Goal: Task Accomplishment & Management: Manage account settings

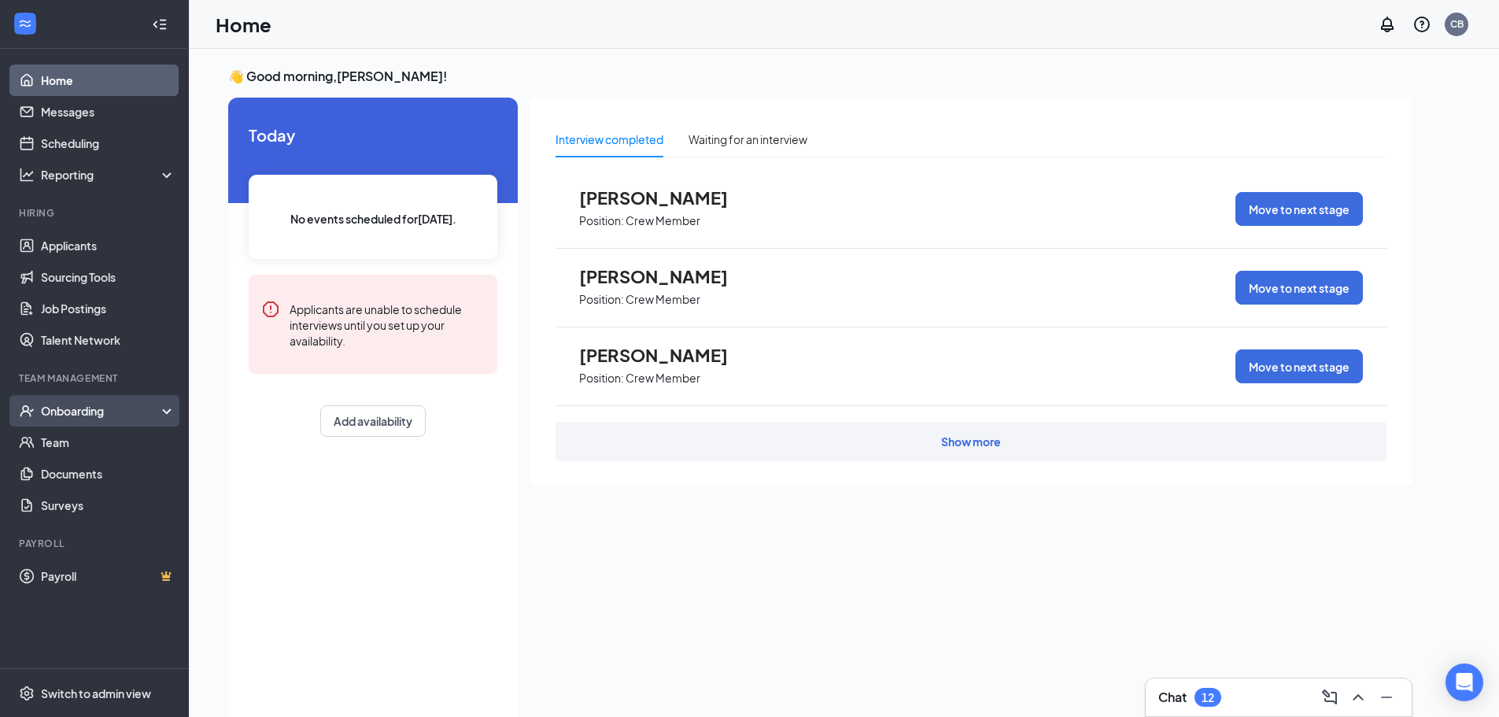
click at [100, 412] on div "Onboarding" at bounding box center [101, 411] width 121 height 16
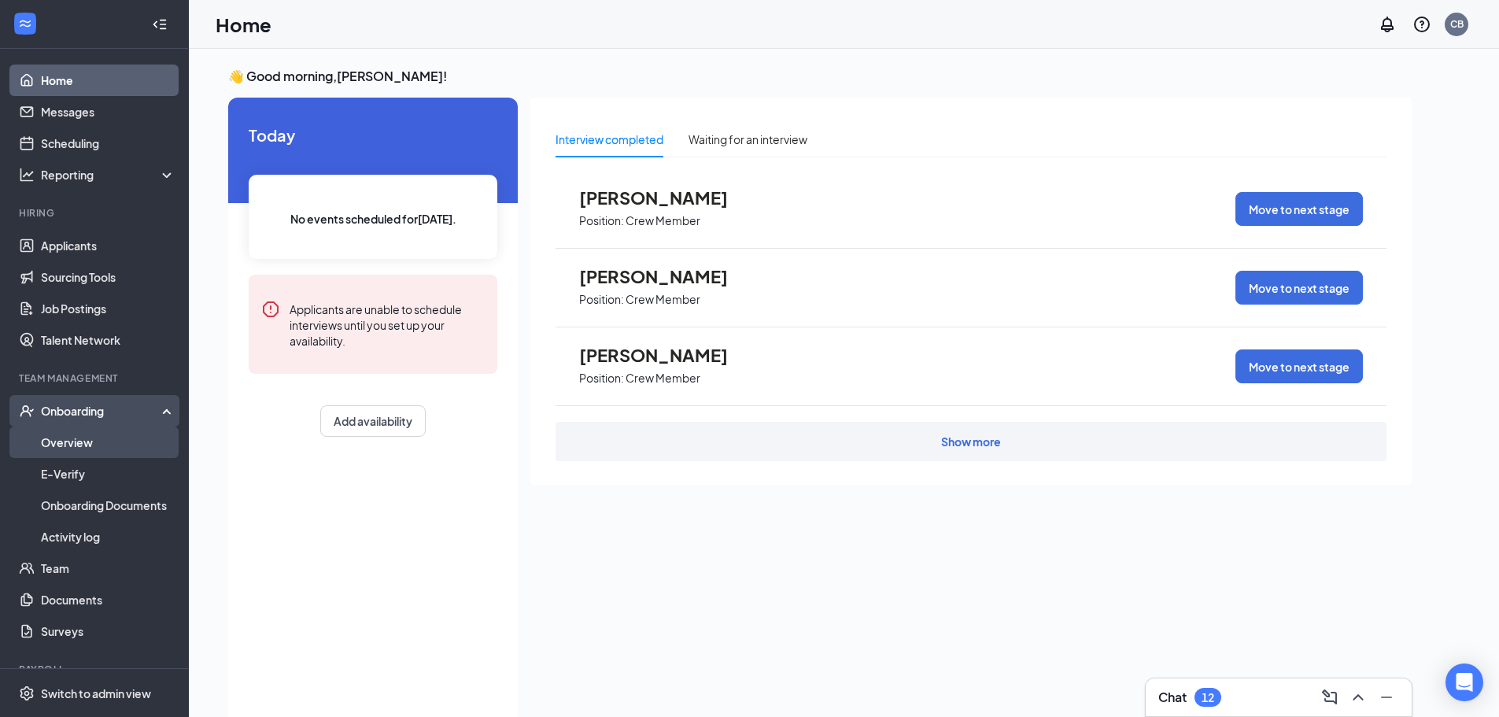
click at [78, 438] on link "Overview" at bounding box center [108, 442] width 135 height 31
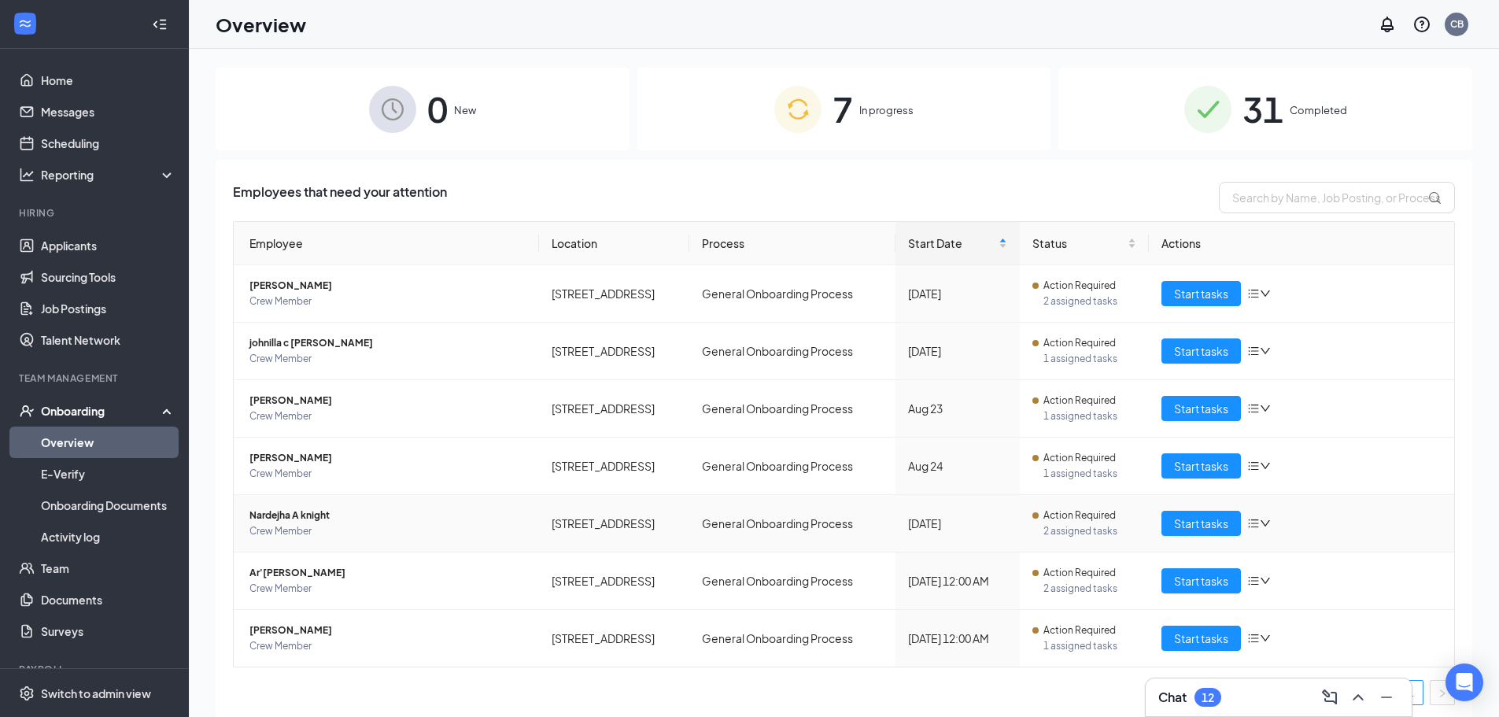
click at [309, 515] on span "Nardejha A knight" at bounding box center [388, 516] width 277 height 16
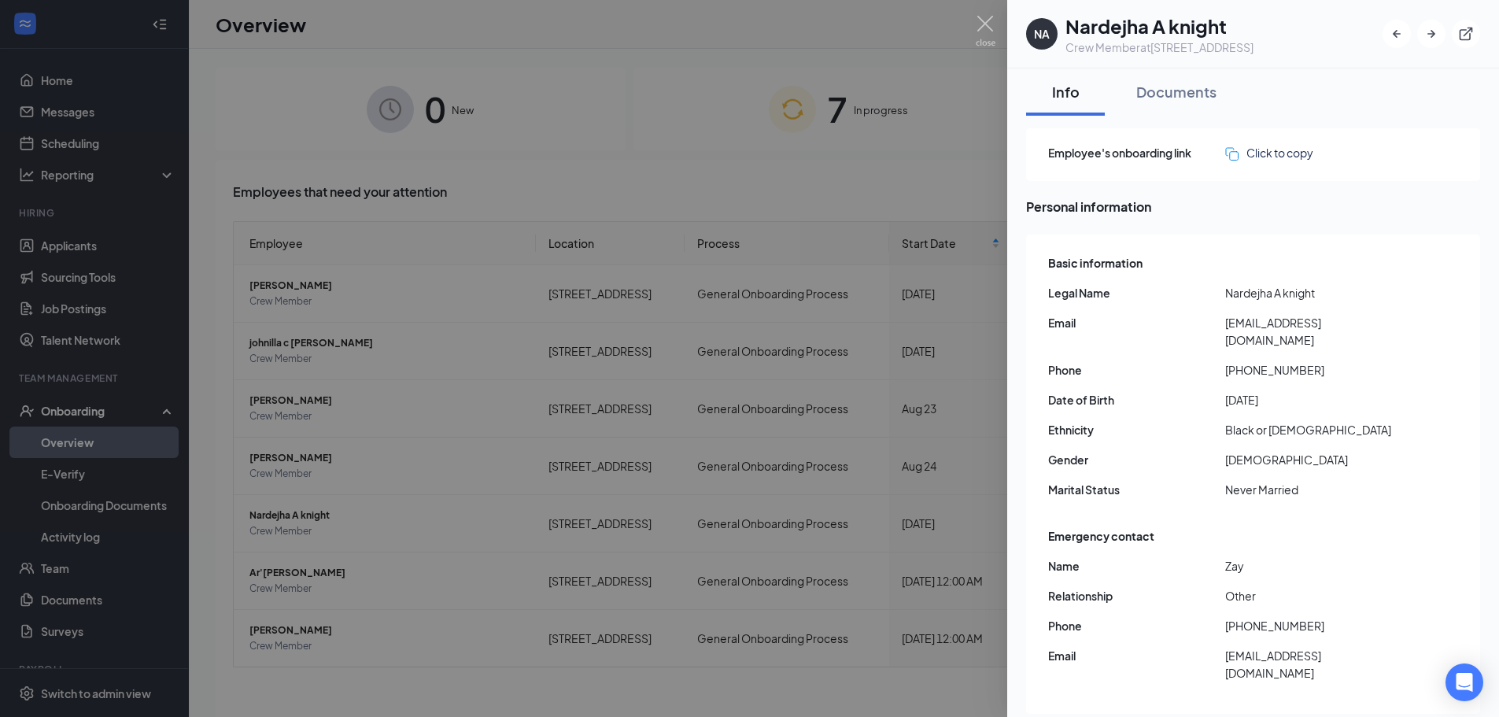
click at [987, 9] on div at bounding box center [749, 358] width 1499 height 717
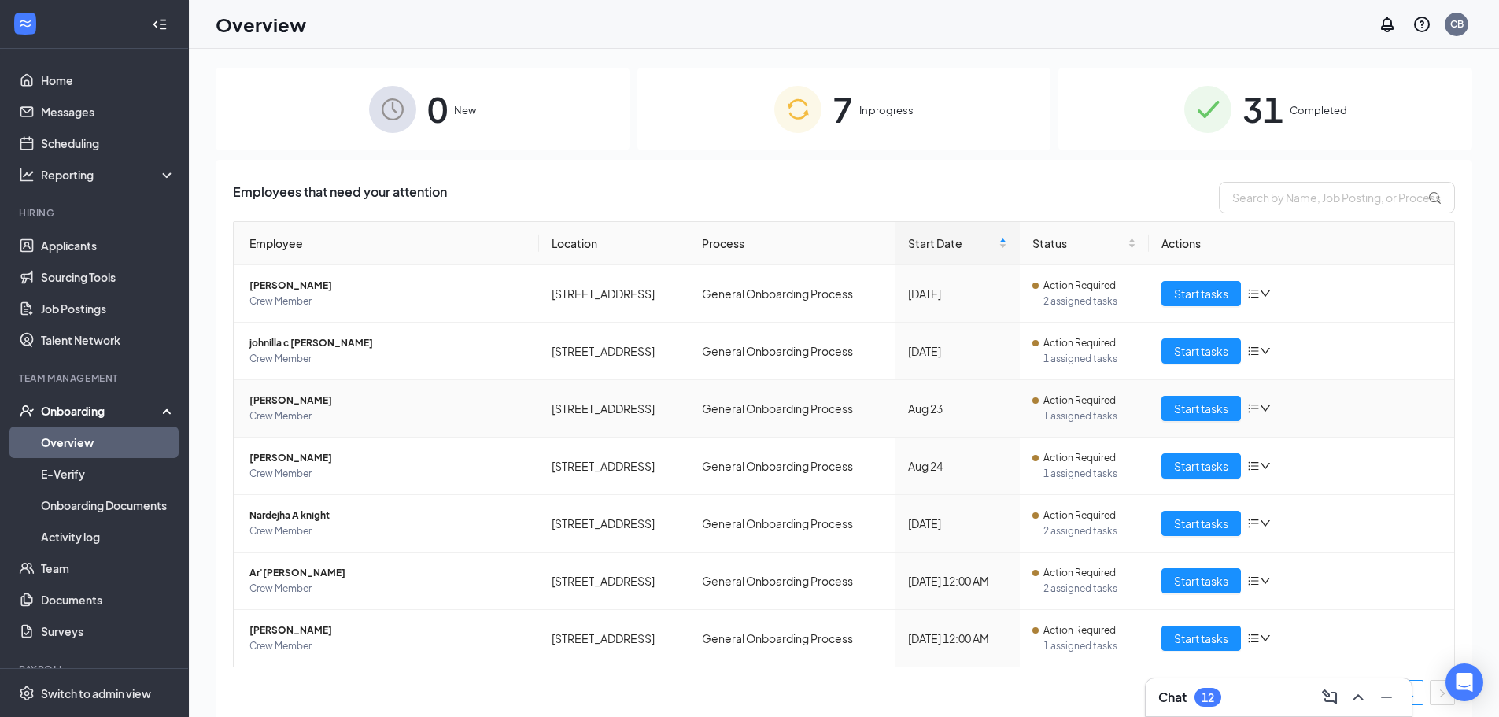
click at [309, 345] on span "johnilla c [PERSON_NAME]" at bounding box center [388, 343] width 277 height 16
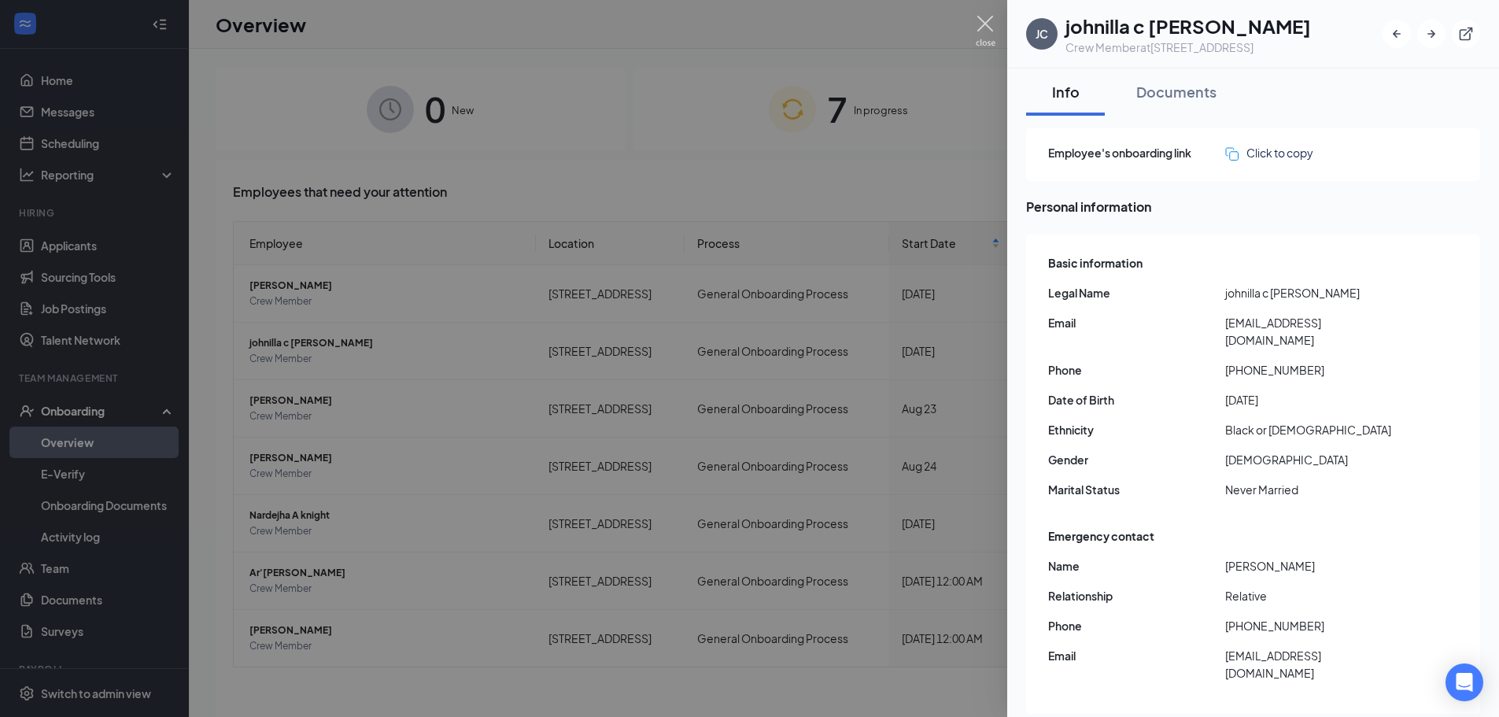
click at [986, 28] on img at bounding box center [986, 31] width 20 height 31
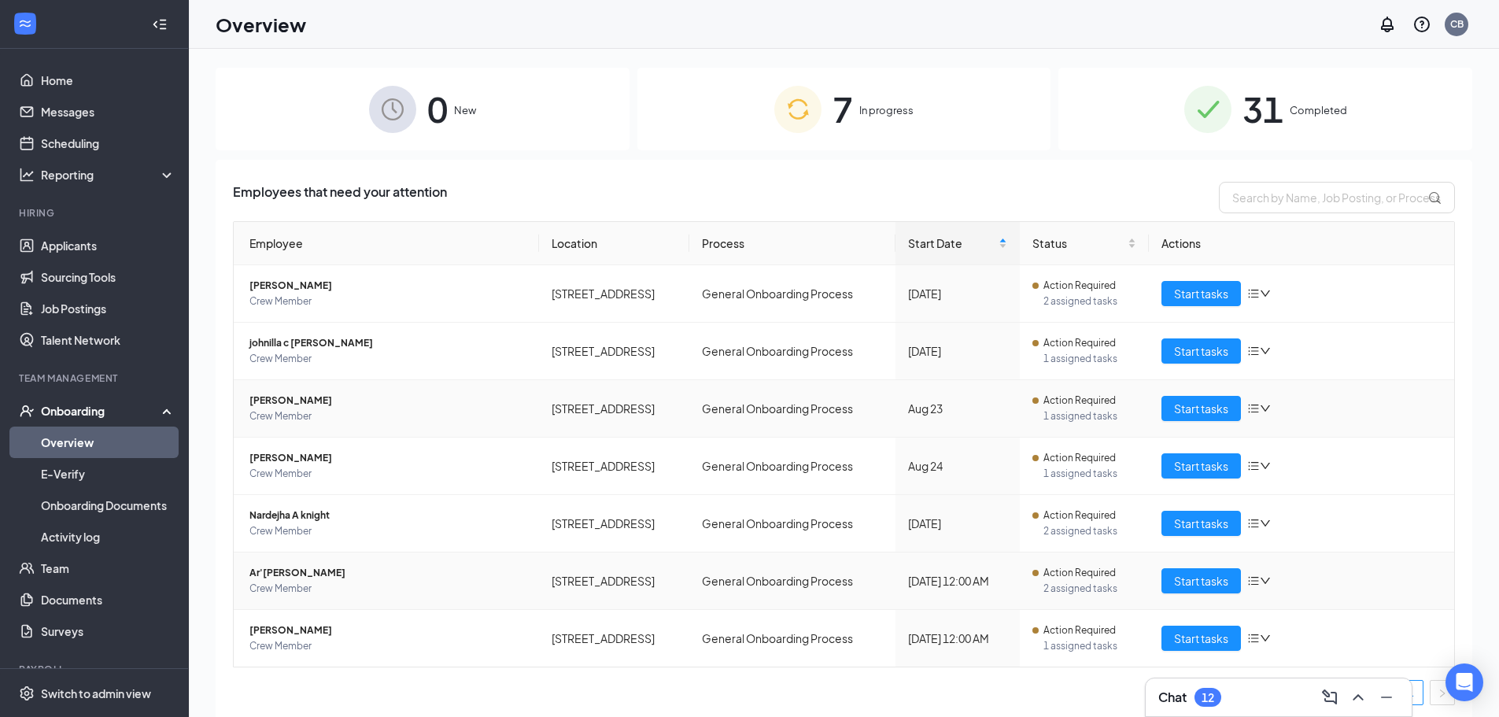
drag, startPoint x: 286, startPoint y: 573, endPoint x: 582, endPoint y: 431, distance: 327.4
click at [286, 573] on span "Ar'[PERSON_NAME]" at bounding box center [388, 573] width 277 height 16
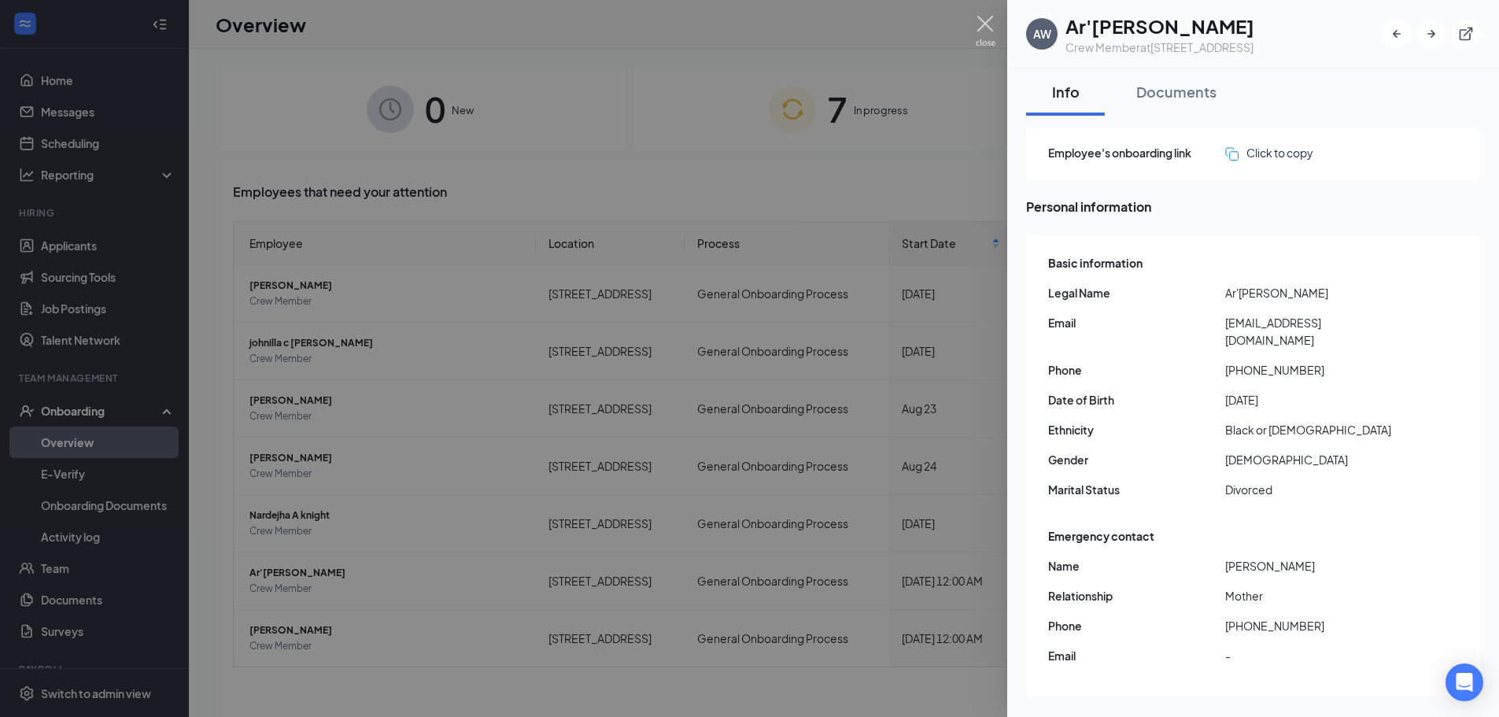
click at [985, 18] on img at bounding box center [986, 31] width 20 height 31
